Goal: Task Accomplishment & Management: Manage account settings

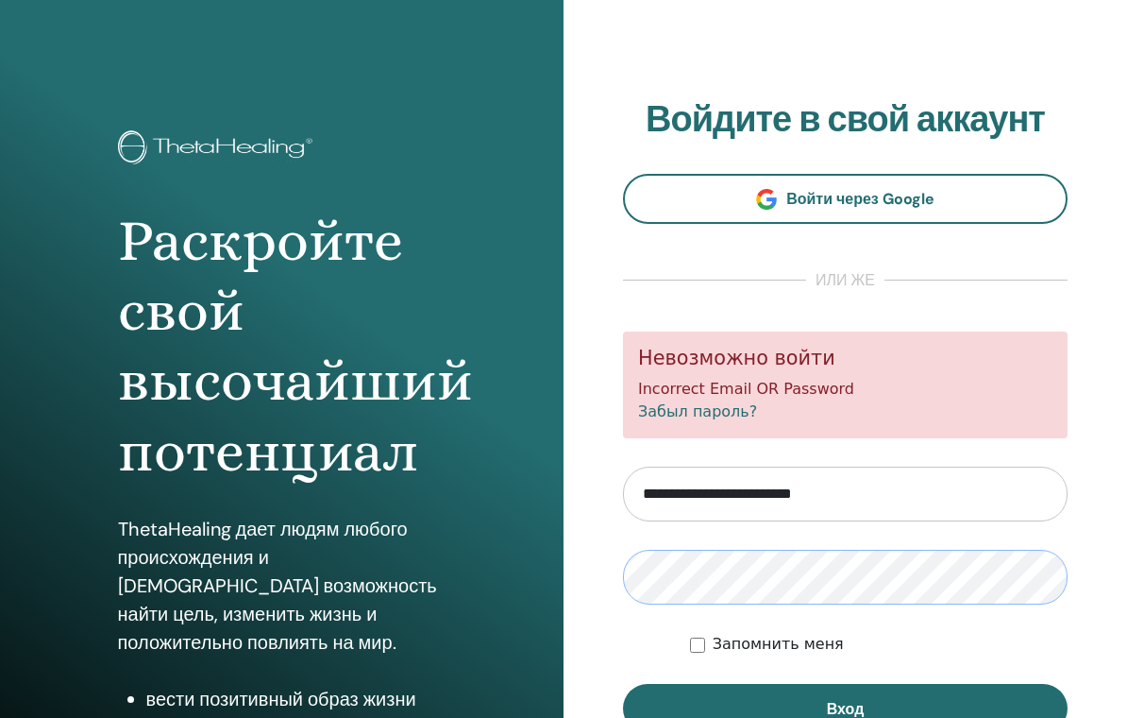
scroll to position [15, 0]
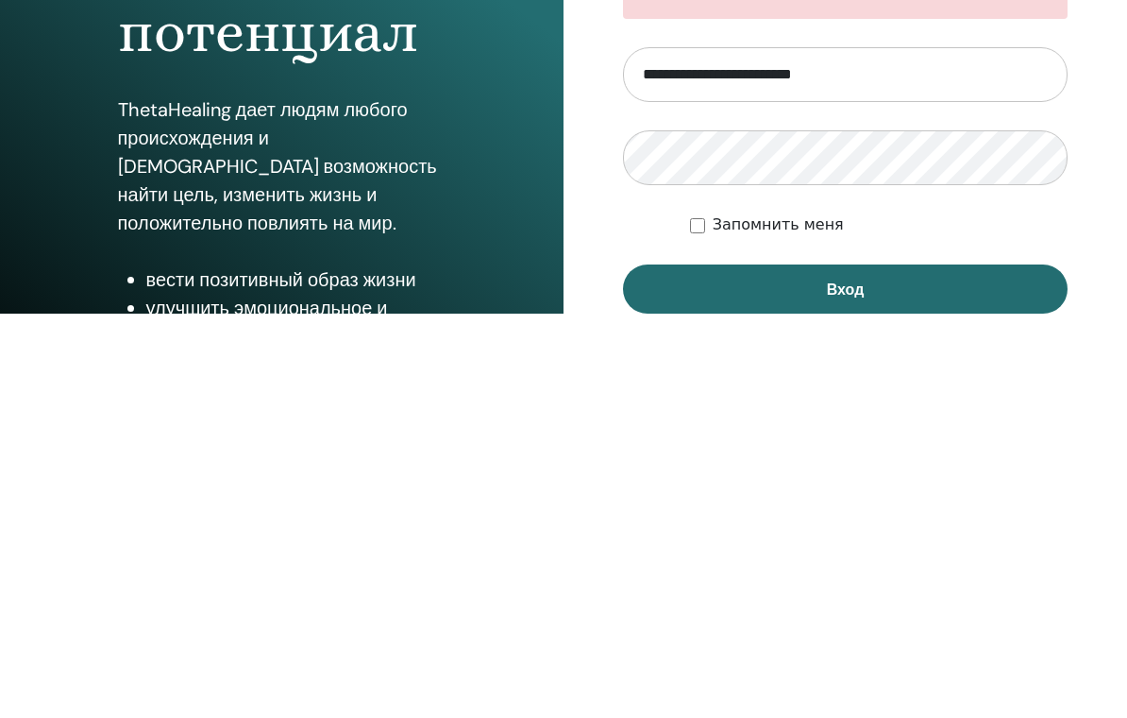
click at [937, 669] on button "Вход" at bounding box center [845, 693] width 445 height 49
click at [938, 669] on button "Вход" at bounding box center [845, 693] width 445 height 49
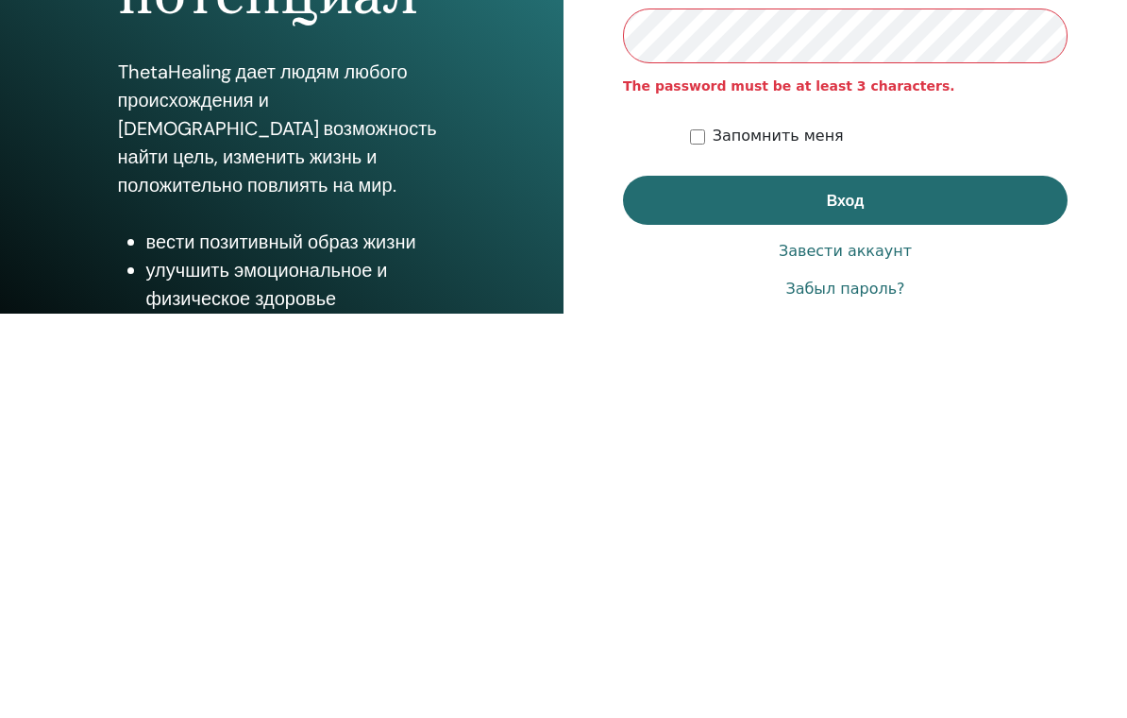
scroll to position [56, 0]
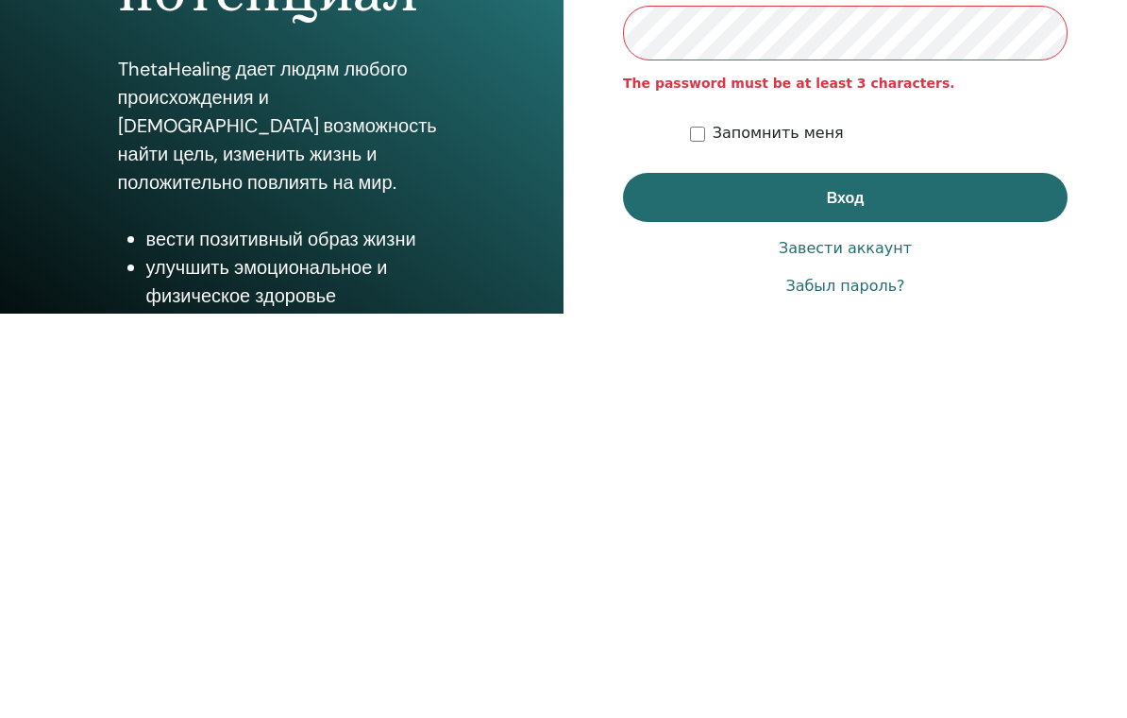
click at [907, 577] on button "Вход" at bounding box center [845, 601] width 445 height 49
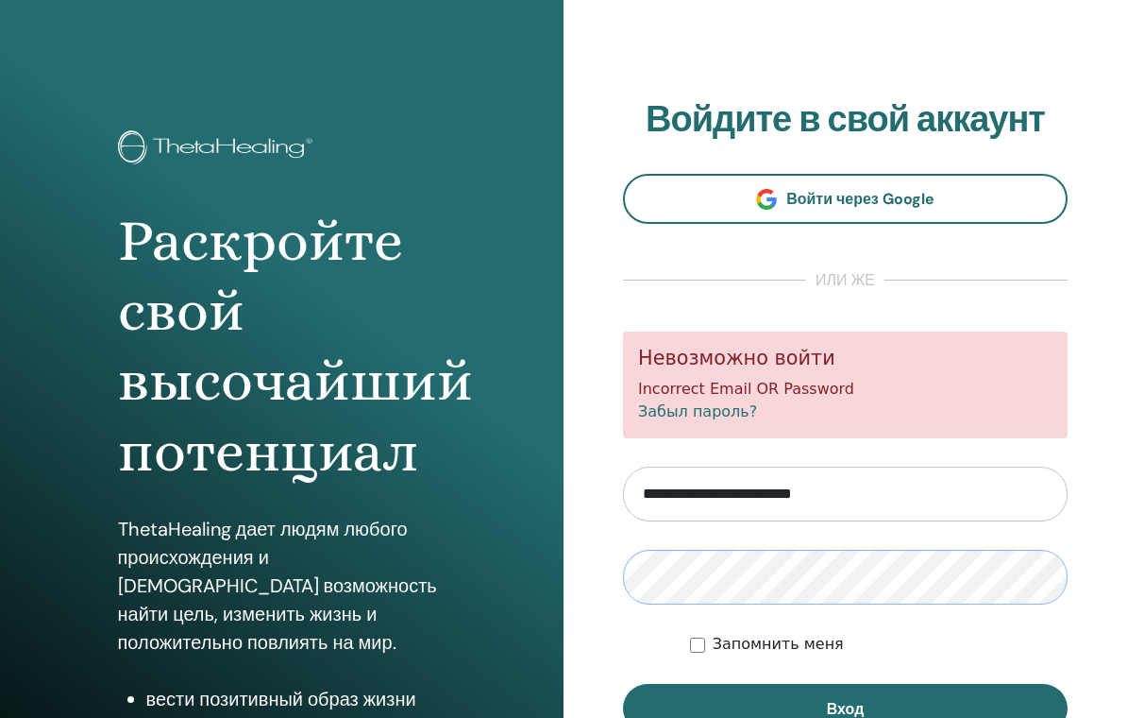
scroll to position [15, 0]
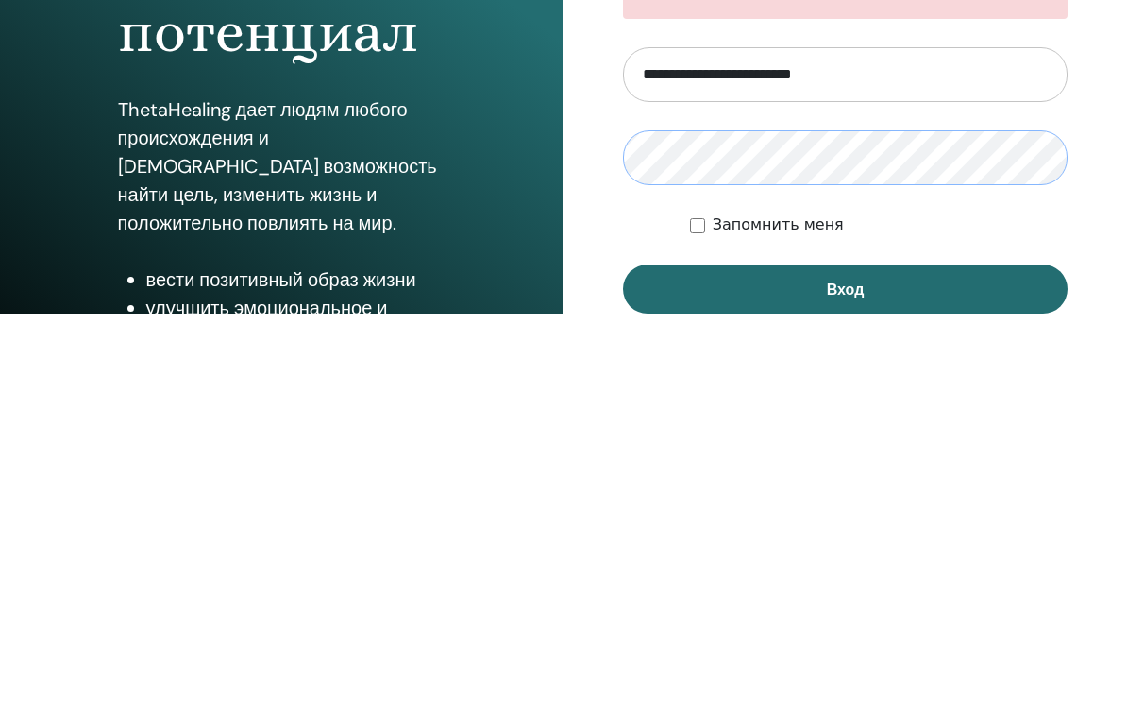
click at [914, 669] on button "Вход" at bounding box center [845, 693] width 445 height 49
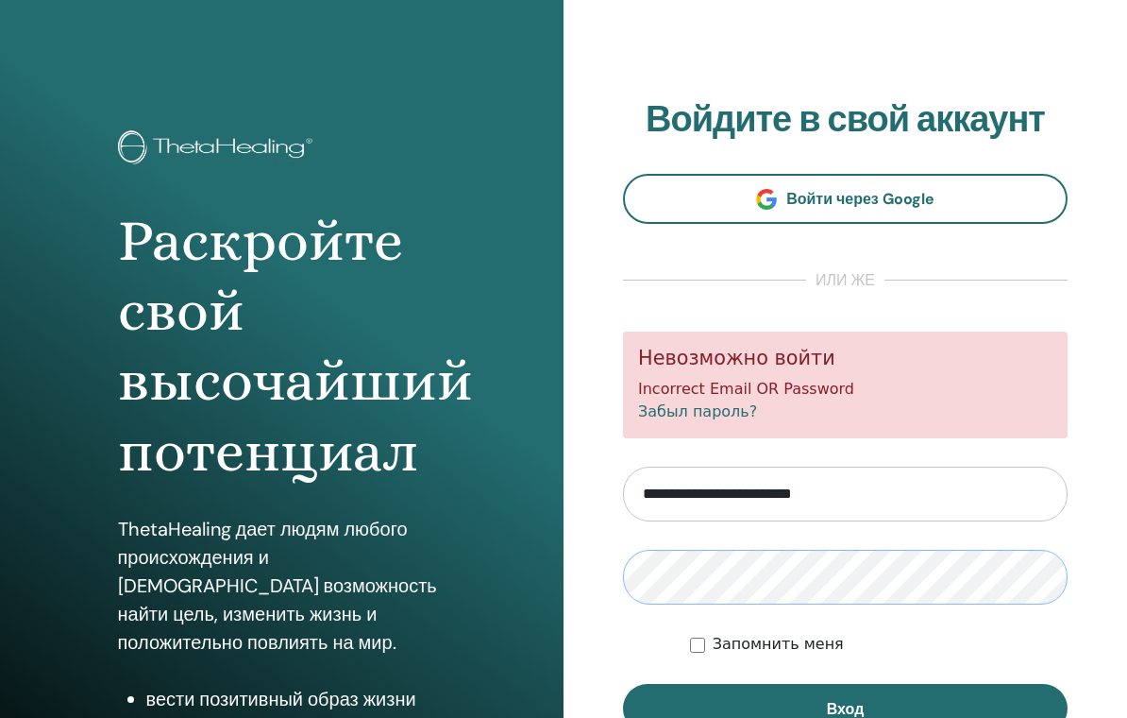
scroll to position [15, 0]
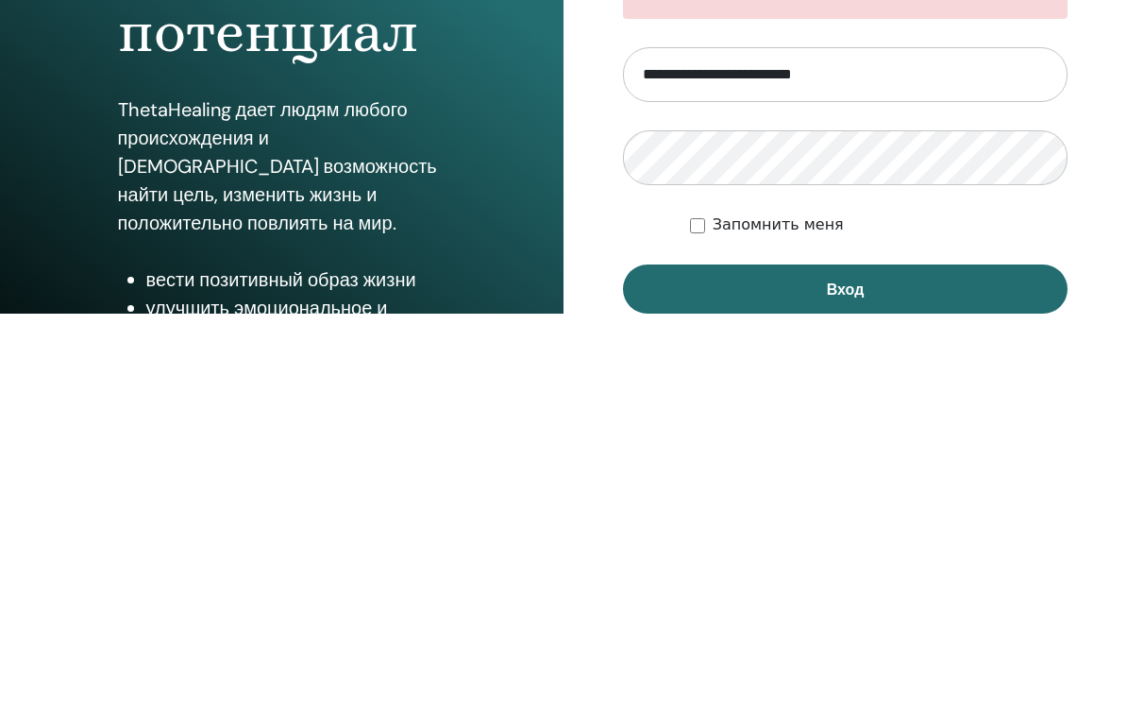
click at [899, 669] on button "Вход" at bounding box center [845, 693] width 445 height 49
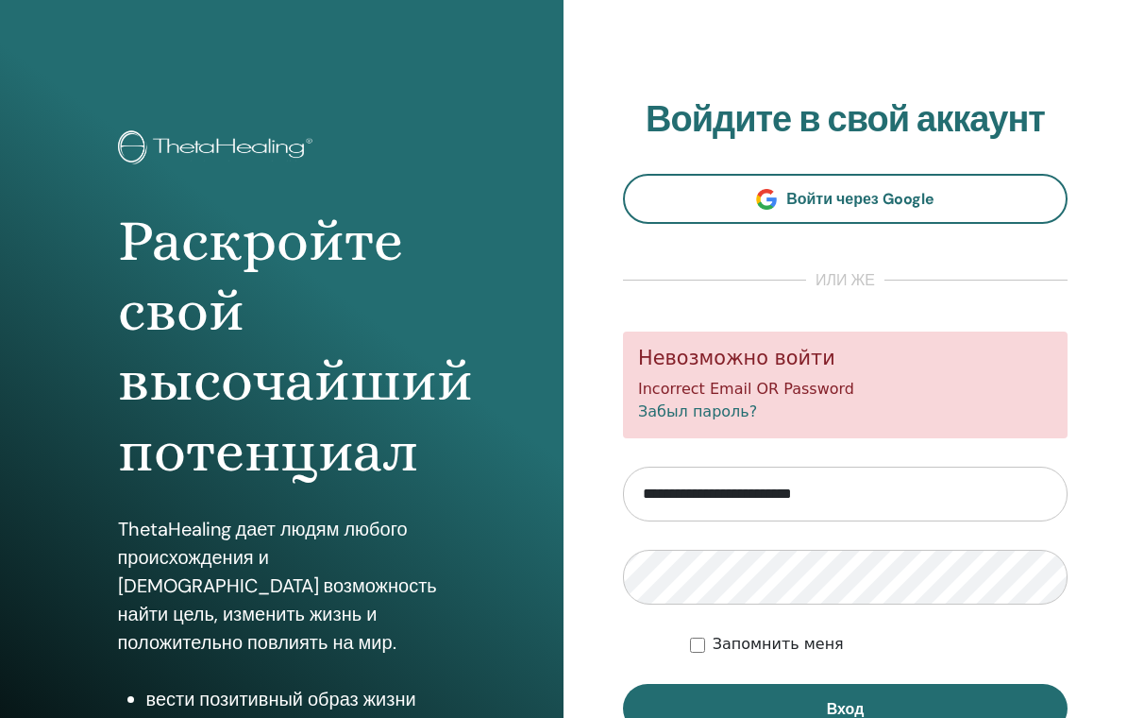
click at [934, 196] on span "Войти через Google" at bounding box center [861, 199] width 148 height 20
